Goal: Task Accomplishment & Management: Manage account settings

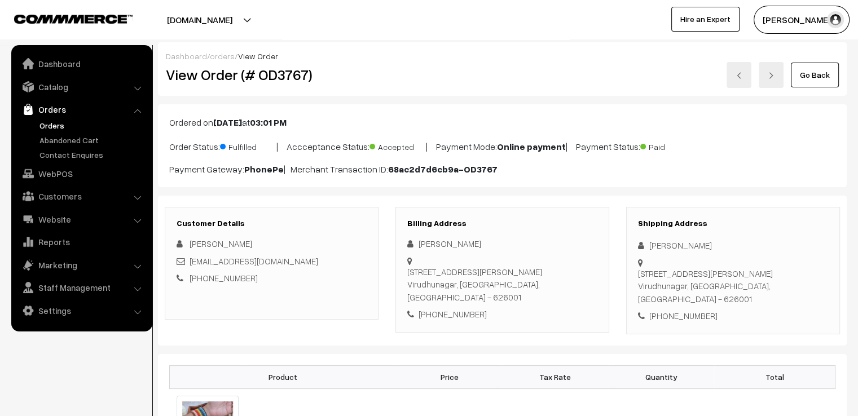
click at [803, 64] on link "Go Back" at bounding box center [815, 75] width 48 height 25
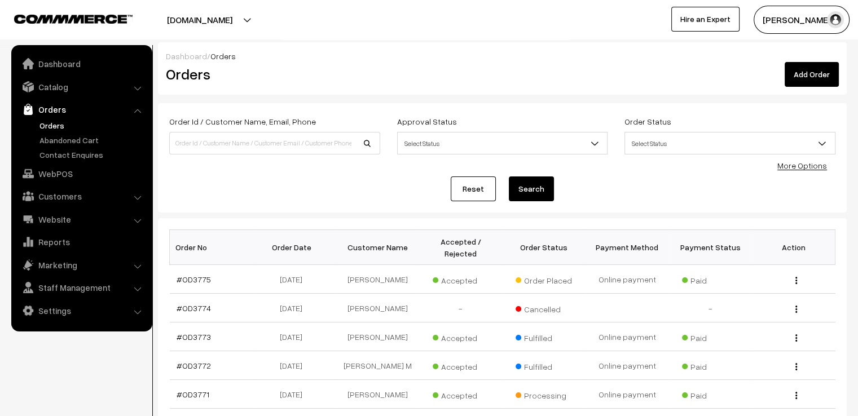
click at [478, 179] on link "Reset" at bounding box center [473, 188] width 45 height 25
click at [195, 275] on link "#OD3775" at bounding box center [193, 280] width 34 height 10
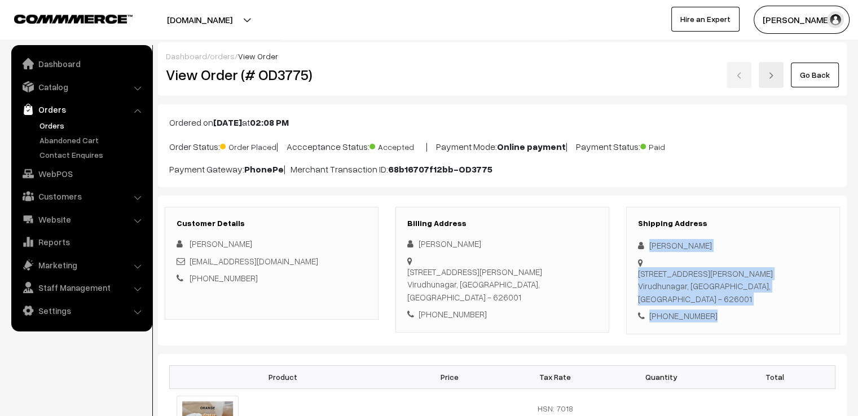
drag, startPoint x: 646, startPoint y: 237, endPoint x: 742, endPoint y: 305, distance: 118.1
click at [742, 305] on div "Shipping Address Shanmugapriya Hariharan No 63,Ramamoorthy road, Virudhunagar V…" at bounding box center [733, 270] width 214 height 127
copy div "Shanmugapriya Hariharan No 63,Ramamoorthy road, Virudhunagar Virudhunagar, Tami…"
